Goal: Transaction & Acquisition: Obtain resource

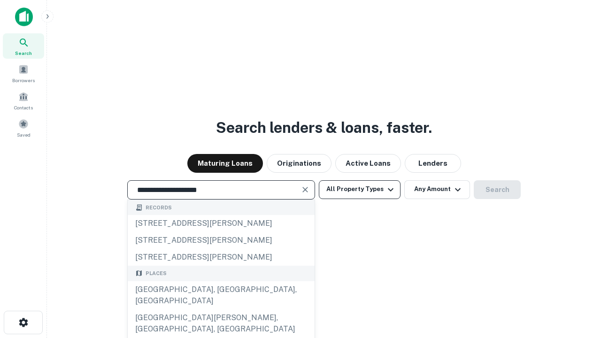
type input "**********"
click at [360, 189] on button "All Property Types" at bounding box center [360, 189] width 82 height 19
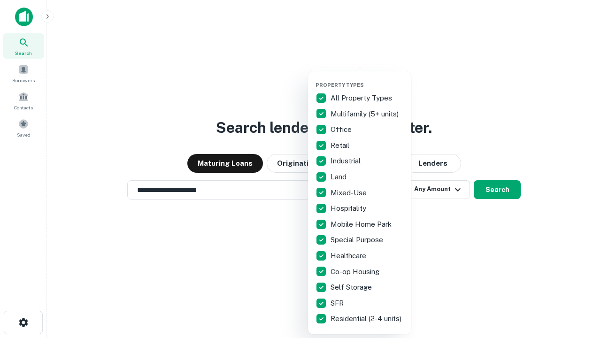
click at [367, 79] on button "button" at bounding box center [366, 79] width 103 height 0
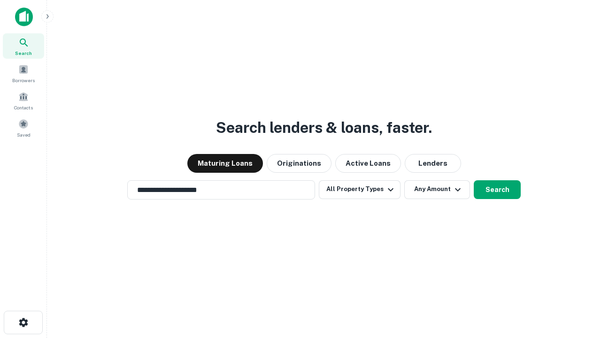
scroll to position [6, 113]
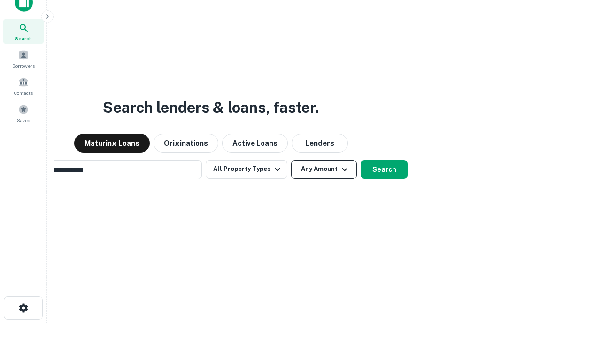
click at [291, 160] on button "Any Amount" at bounding box center [324, 169] width 66 height 19
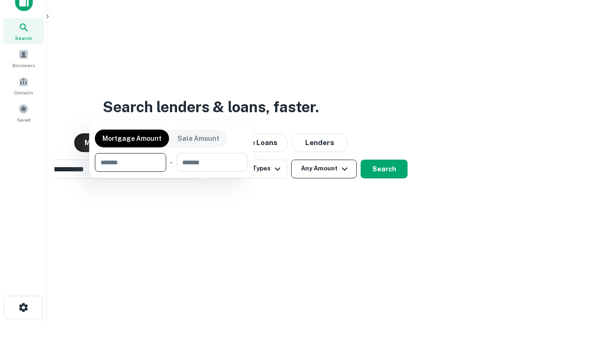
scroll to position [68, 266]
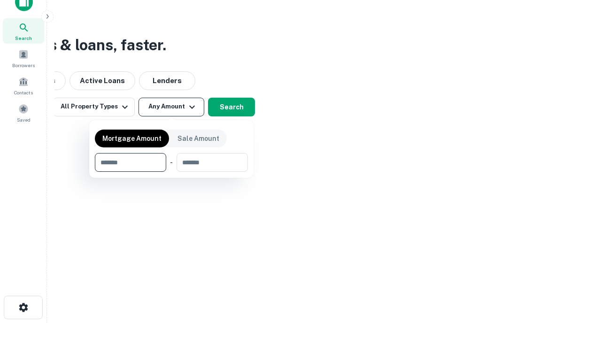
type input "*******"
click at [171, 172] on button "button" at bounding box center [171, 172] width 153 height 0
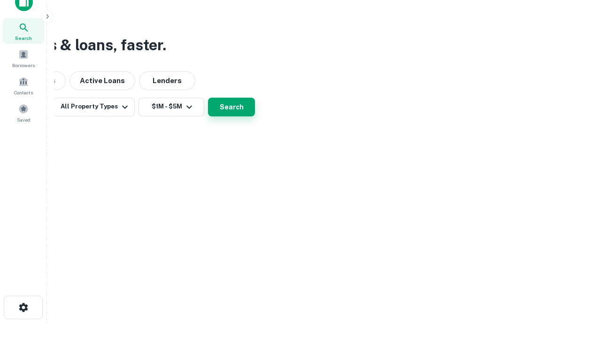
click at [255, 116] on button "Search" at bounding box center [231, 107] width 47 height 19
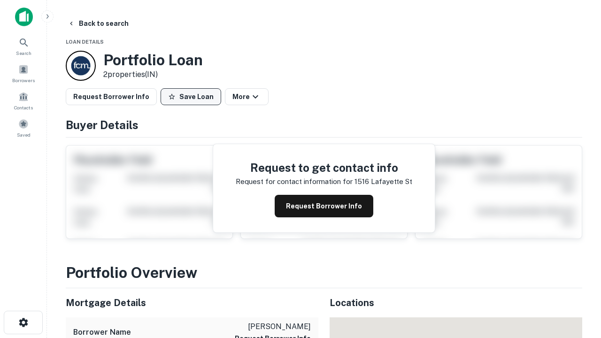
click at [191, 97] on button "Save Loan" at bounding box center [191, 96] width 61 height 17
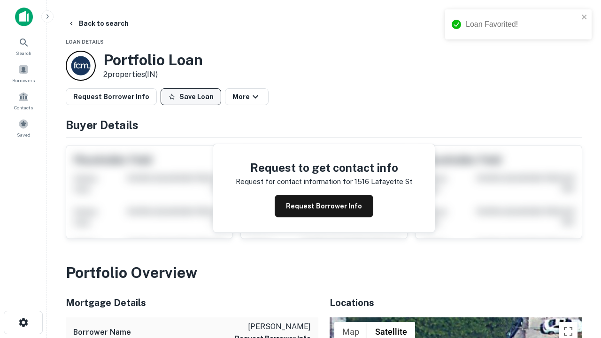
click at [193, 97] on button "Save Loan" at bounding box center [191, 96] width 61 height 17
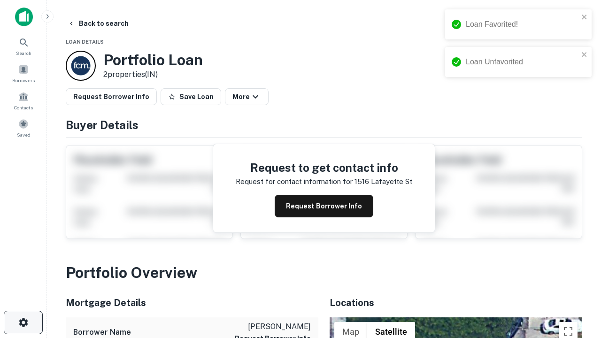
click at [23, 323] on icon "button" at bounding box center [23, 322] width 11 height 11
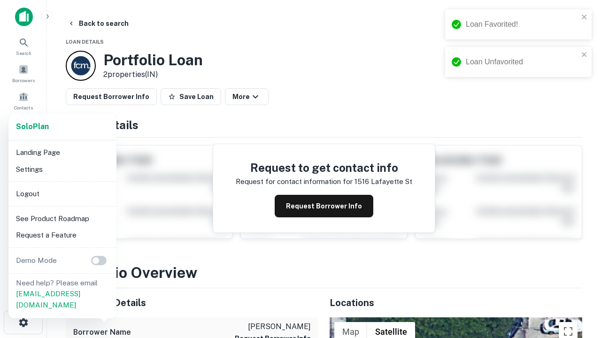
click at [62, 193] on li "Logout" at bounding box center [62, 193] width 100 height 17
